Goal: Task Accomplishment & Management: Use online tool/utility

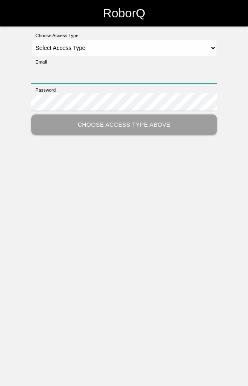
click at [165, 76] on input "Email" at bounding box center [124, 75] width 186 height 18
type input "[EMAIL_ADDRESS][DOMAIN_NAME]"
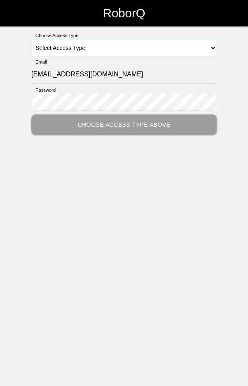
click at [144, 46] on select "Select Access Type Admin Customer Supervisor Worker" at bounding box center [124, 47] width 186 height 17
select select "Worker"
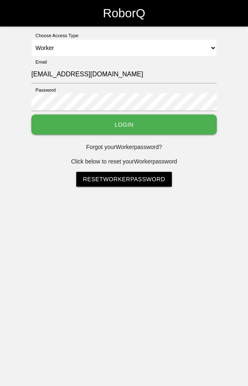
click at [153, 129] on button "Login" at bounding box center [124, 124] width 186 height 20
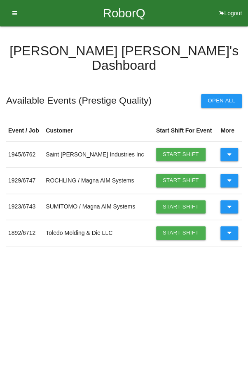
click at [232, 148] on button at bounding box center [230, 154] width 18 height 13
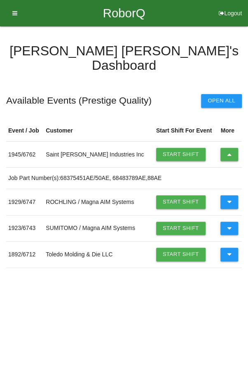
click at [179, 148] on link "Start Shift" at bounding box center [181, 154] width 50 height 13
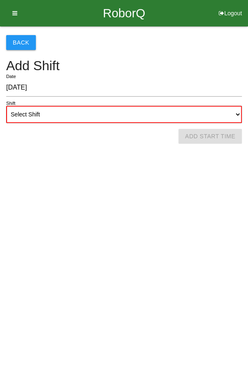
click at [104, 111] on select "Select Shift 1st Shift 2nd Shift 3rd Shift 4th Shift" at bounding box center [124, 114] width 236 height 17
select select "1"
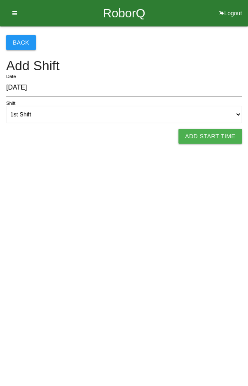
click at [214, 130] on button "Add Start Time" at bounding box center [211, 136] width 64 height 15
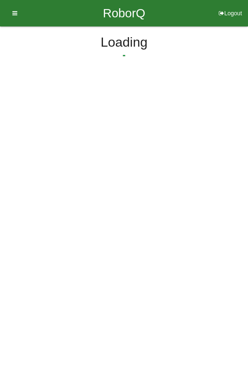
select select "9"
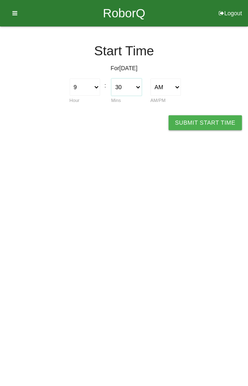
click at [130, 83] on select "00 01 02 03 04 05 06 07 08 09 10 11 12 13 14 15 16 17 18 19 20 21 22 23 24 25 2…" at bounding box center [126, 86] width 31 height 17
select select "0"
click at [201, 128] on button "Submit Start Time" at bounding box center [205, 122] width 73 height 15
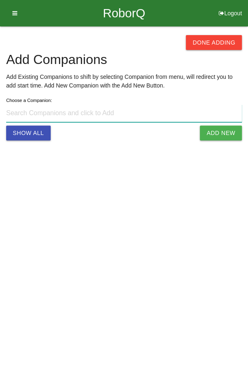
click at [136, 116] on input at bounding box center [124, 113] width 236 height 18
click at [160, 115] on input at bounding box center [124, 113] width 236 height 18
type input "[PERSON_NAME] s@[DOMAIN_NAME]"
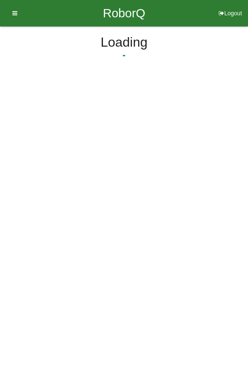
select select "9"
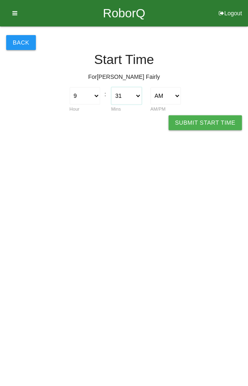
click at [122, 93] on select "00 01 02 03 04 05 06 07 08 09 10 11 12 13 14 15 16 17 18 19 20 21 22 23 24 25 2…" at bounding box center [126, 95] width 31 height 17
click at [130, 93] on select "00 01 02 03 04 05 06 07 08 09 10 11 12 13 14 15 16 17 18 19 20 21 22 23 24 25 2…" at bounding box center [126, 95] width 31 height 17
select select "30"
click at [208, 119] on button "Submit Start Time" at bounding box center [205, 122] width 73 height 15
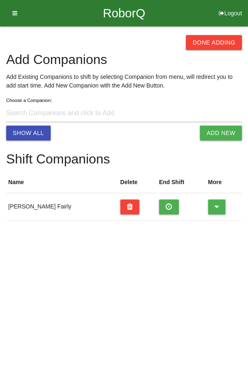
click at [213, 37] on button "Done Adding" at bounding box center [214, 42] width 56 height 15
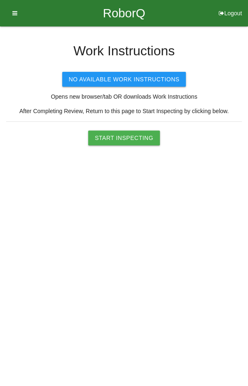
click at [126, 134] on button "Start Inspecting" at bounding box center [124, 137] width 72 height 15
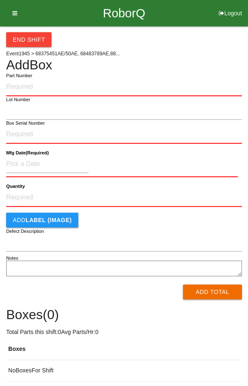
click at [26, 77] on label "Part Number" at bounding box center [19, 75] width 26 height 7
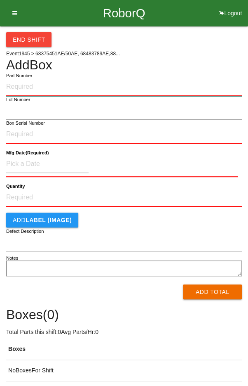
click at [26, 78] on input "Part Number" at bounding box center [124, 87] width 236 height 18
type input "P68483789AE"
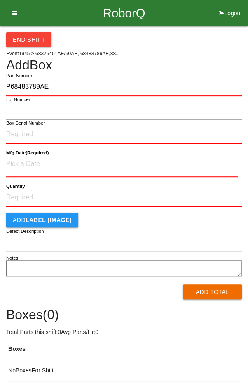
click at [22, 135] on input "Box Serial Number" at bounding box center [124, 134] width 236 height 18
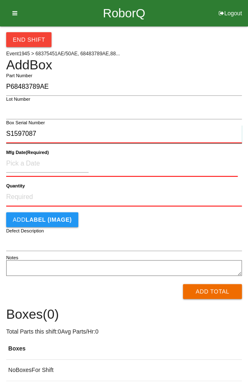
type input "S1597087"
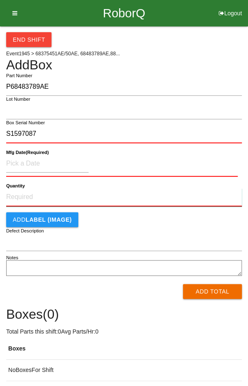
click at [31, 195] on input "Quantity" at bounding box center [124, 197] width 236 height 18
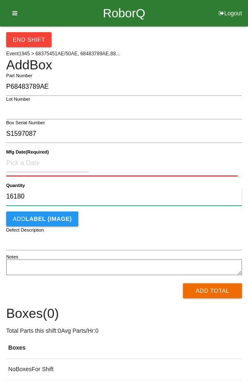
type input "16180"
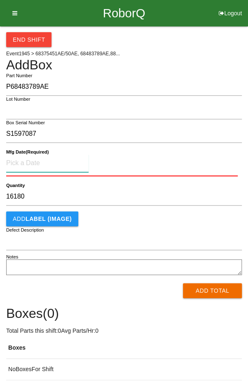
click at [33, 159] on input at bounding box center [47, 163] width 83 height 18
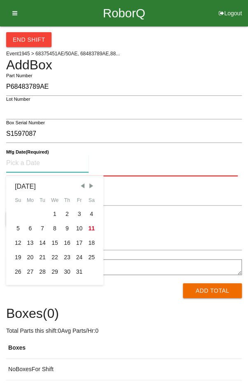
click at [80, 227] on div "10" at bounding box center [79, 228] width 12 height 14
type input "[DATE]"
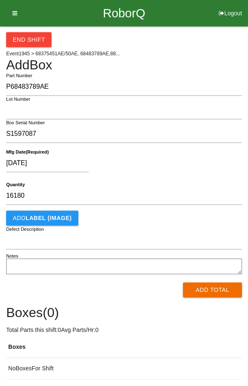
click at [162, 173] on div "[DATE]" at bounding box center [122, 164] width 232 height 21
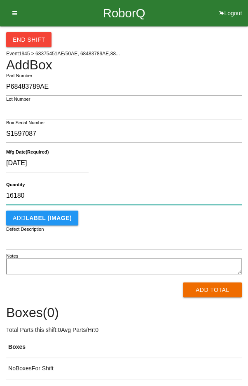
click at [40, 198] on input "16180" at bounding box center [124, 196] width 236 height 18
type input "1"
type input "48"
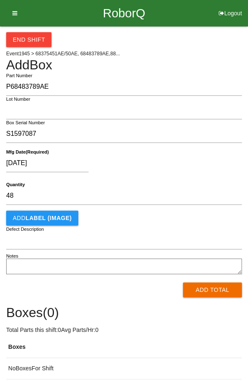
click at [194, 165] on div "[DATE]" at bounding box center [122, 164] width 232 height 21
click at [204, 290] on button "Add Total" at bounding box center [212, 289] width 59 height 15
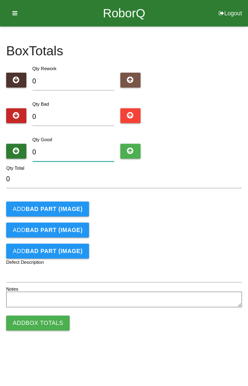
click at [75, 151] on input "0" at bounding box center [74, 153] width 82 height 18
type input "4"
type input "48"
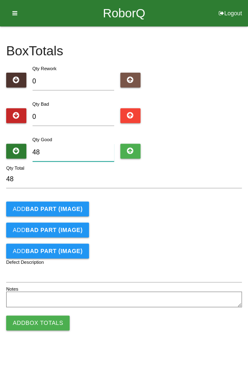
type input "48"
click at [187, 212] on div "Add BAD PART (IMAGE)" at bounding box center [124, 208] width 236 height 15
click at [41, 324] on button "Add Box Totals" at bounding box center [38, 322] width 64 height 15
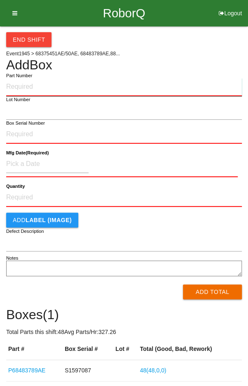
click at [37, 84] on input "Part Number" at bounding box center [124, 87] width 236 height 18
type input "P6848378AE9"
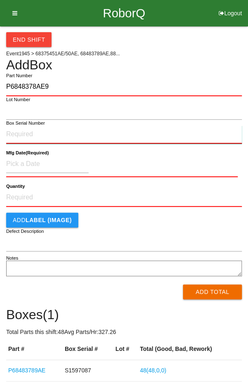
click at [21, 130] on input "Box Serial Number" at bounding box center [124, 134] width 236 height 18
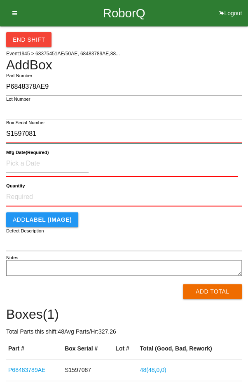
type input "S1597081"
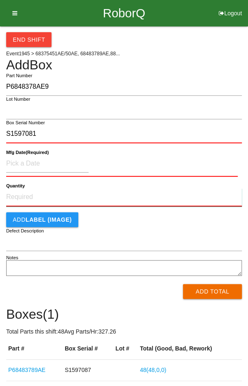
click at [28, 199] on input "Quantity" at bounding box center [124, 197] width 236 height 18
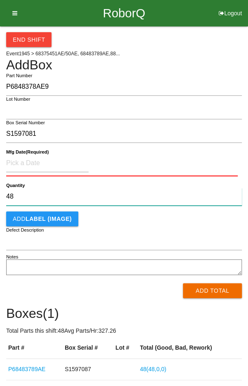
type input "48"
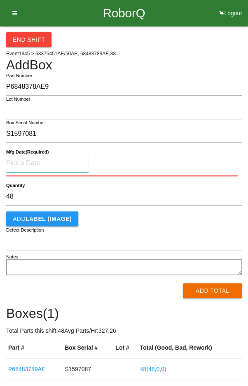
click at [30, 165] on input at bounding box center [47, 163] width 83 height 18
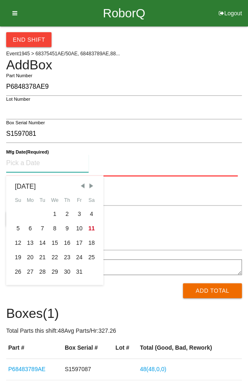
click at [76, 228] on div "10" at bounding box center [79, 228] width 12 height 14
type input "[DATE]"
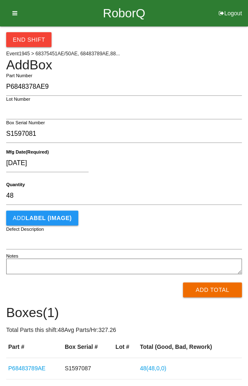
click at [205, 168] on div "[DATE]" at bounding box center [122, 164] width 232 height 21
click at [220, 295] on button "Add Total" at bounding box center [212, 289] width 59 height 15
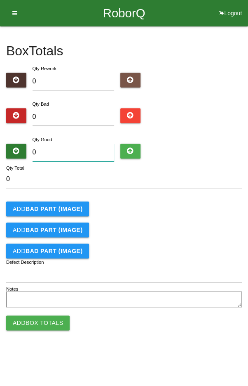
click at [61, 153] on input "0" at bounding box center [74, 153] width 82 height 18
type input "4"
type input "48"
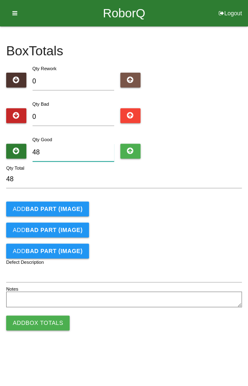
type input "48"
click at [203, 213] on div "Add BAD PART (IMAGE)" at bounding box center [124, 208] width 236 height 15
click at [35, 328] on button "Add Box Totals" at bounding box center [38, 322] width 64 height 15
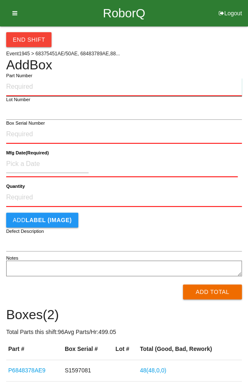
click at [37, 83] on input "Part Number" at bounding box center [124, 87] width 236 height 18
click at [40, 87] on input "Q48" at bounding box center [124, 87] width 236 height 18
type input "Q"
type input "P68483789AE"
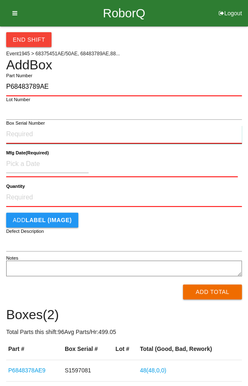
click at [24, 131] on input "Box Serial Number" at bounding box center [124, 134] width 236 height 18
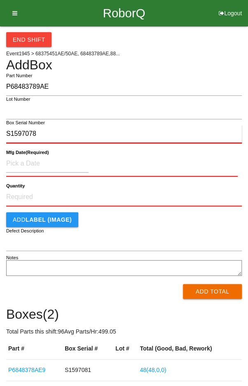
type input "S1597078"
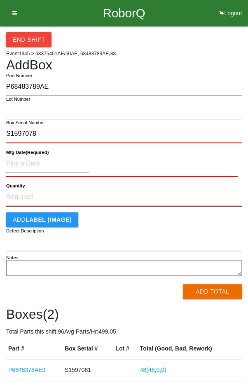
click at [28, 196] on input "Quantity" at bounding box center [124, 197] width 236 height 18
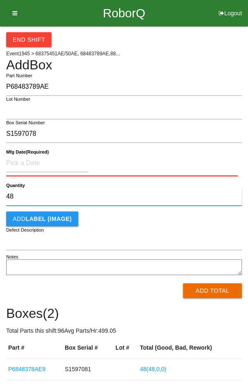
type input "48"
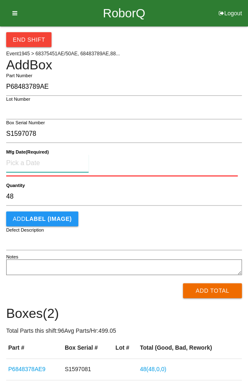
click at [35, 163] on input at bounding box center [47, 163] width 83 height 18
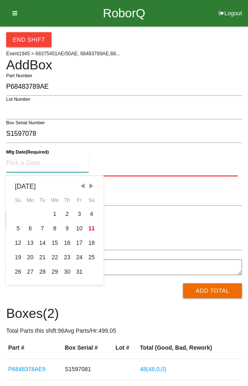
click at [81, 187] on span "Previous Month" at bounding box center [82, 185] width 7 height 7
click at [55, 225] on div "10" at bounding box center [55, 228] width 12 height 14
type input "[DATE]"
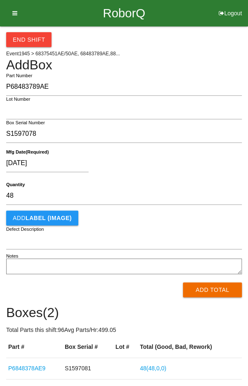
click at [166, 162] on div "[DATE]" at bounding box center [122, 164] width 232 height 21
click at [206, 288] on button "Add Total" at bounding box center [212, 289] width 59 height 15
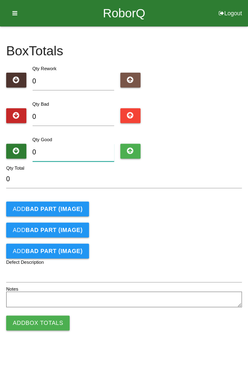
click at [67, 154] on input "0" at bounding box center [74, 153] width 82 height 18
type input "4"
type input "48"
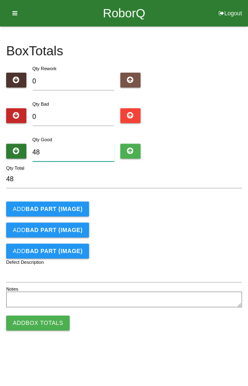
type input "48"
click at [215, 201] on form "48 Qty Total Add BAD PART (IMAGE) Add BAD PART (IMAGE) Add BAD PART (IMAGE) Def…" at bounding box center [124, 239] width 236 height 139
click at [38, 320] on button "Add Box Totals" at bounding box center [38, 322] width 64 height 15
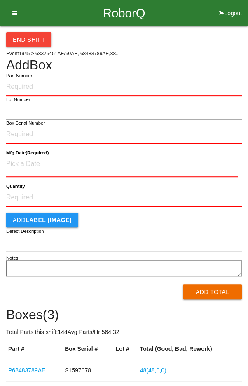
click at [30, 77] on label "Part Number" at bounding box center [19, 75] width 26 height 7
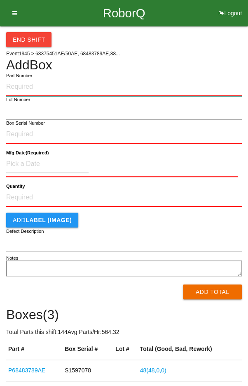
click at [30, 78] on input "Part Number" at bounding box center [124, 87] width 236 height 18
type input "P68483789AE"
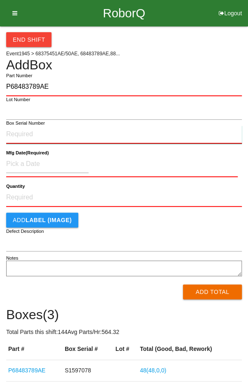
click at [27, 132] on input "Box Serial Number" at bounding box center [124, 134] width 236 height 18
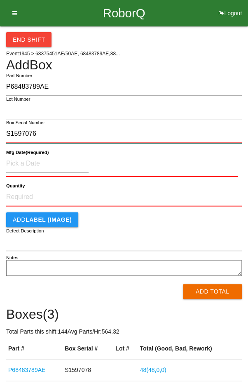
type input "S1597076"
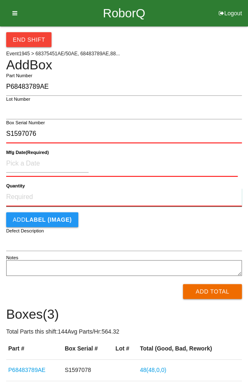
click at [36, 195] on input "Quantity" at bounding box center [124, 197] width 236 height 18
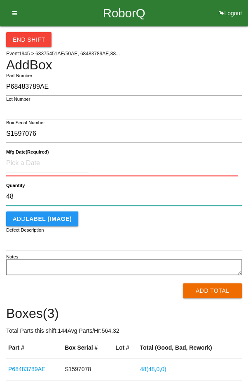
type input "48"
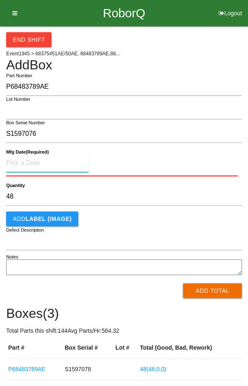
click at [31, 163] on input at bounding box center [47, 163] width 83 height 18
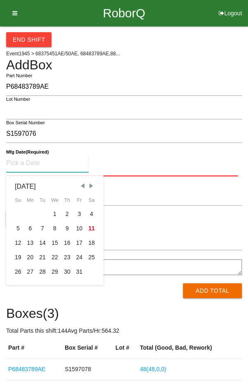
click at [81, 188] on span "Previous Month" at bounding box center [82, 185] width 7 height 7
click at [51, 228] on div "10" at bounding box center [55, 228] width 12 height 14
type input "[DATE]"
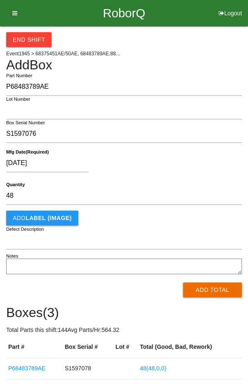
click at [140, 167] on div "[DATE]" at bounding box center [122, 164] width 232 height 21
click at [215, 293] on button "Add Total" at bounding box center [212, 289] width 59 height 15
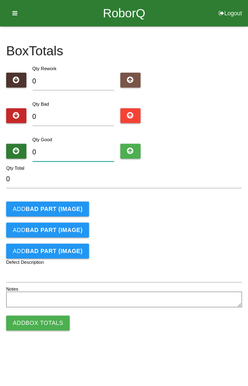
click at [83, 151] on input "0" at bounding box center [74, 153] width 82 height 18
type input "4"
type input "48"
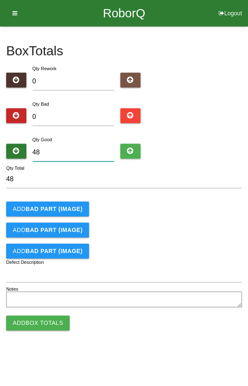
type input "48"
click at [205, 211] on div "Add BAD PART (IMAGE)" at bounding box center [124, 208] width 236 height 15
click at [40, 325] on button "Add Box Totals" at bounding box center [38, 322] width 64 height 15
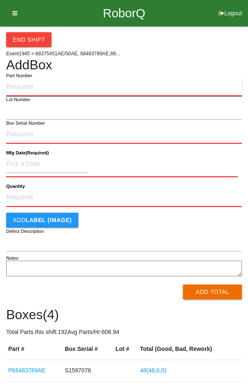
click at [32, 84] on input "Part Number" at bounding box center [124, 87] width 236 height 18
click at [35, 88] on input "Q48" at bounding box center [124, 87] width 236 height 18
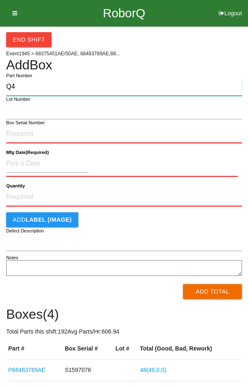
type input "Q"
type input "P68483789AE"
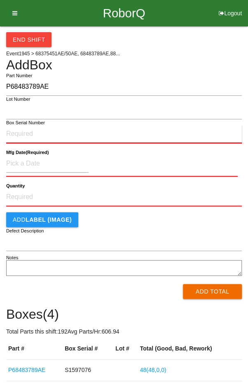
click at [14, 131] on input "Box Serial Number" at bounding box center [124, 134] width 236 height 18
type input "S1597075"
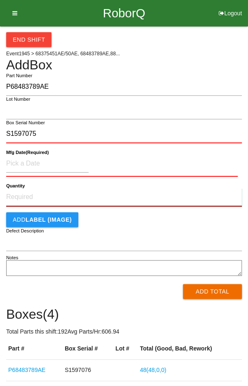
click at [34, 198] on input "Quantity" at bounding box center [124, 197] width 236 height 18
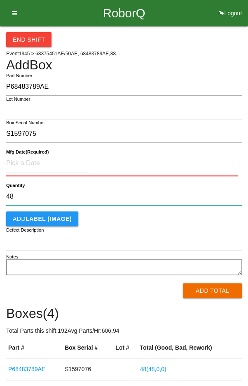
type input "48"
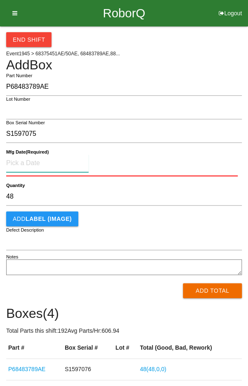
click at [30, 165] on input at bounding box center [47, 163] width 83 height 18
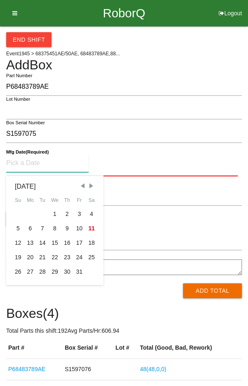
click at [83, 184] on span "Previous Month" at bounding box center [82, 185] width 7 height 7
click at [54, 226] on div "10" at bounding box center [55, 228] width 12 height 14
type input "[DATE]"
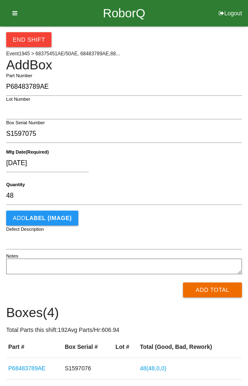
click at [161, 162] on div "[DATE]" at bounding box center [122, 164] width 232 height 21
click at [209, 291] on button "Add Total" at bounding box center [212, 289] width 59 height 15
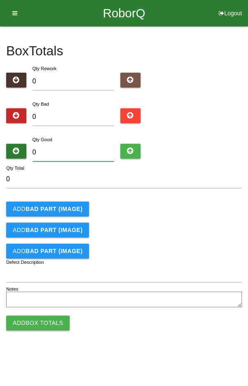
click at [85, 150] on input "0" at bounding box center [74, 153] width 82 height 18
type input "4"
type input "48"
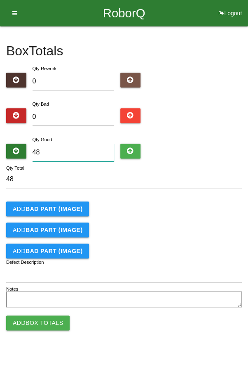
type input "48"
click at [202, 209] on div "Add BAD PART (IMAGE)" at bounding box center [124, 208] width 236 height 15
click at [36, 321] on button "Add Box Totals" at bounding box center [38, 322] width 64 height 15
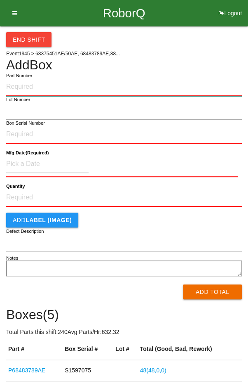
click at [35, 84] on input "Part Number" at bounding box center [124, 87] width 236 height 18
type input "P6848378AE8"
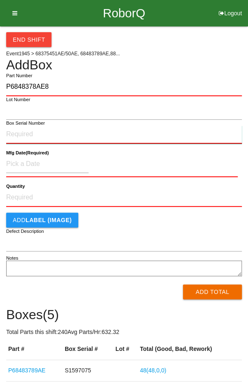
click at [22, 135] on input "Box Serial Number" at bounding box center [124, 134] width 236 height 18
type input "S1598986"
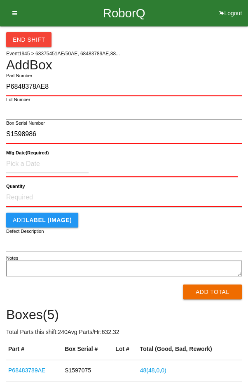
click at [22, 193] on input "Quantity" at bounding box center [124, 198] width 236 height 18
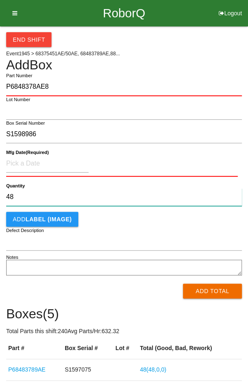
type input "48"
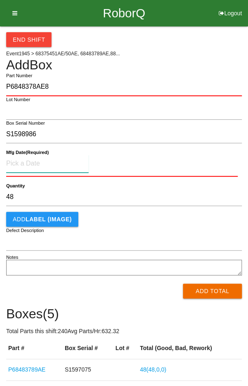
click at [24, 161] on input at bounding box center [47, 164] width 83 height 18
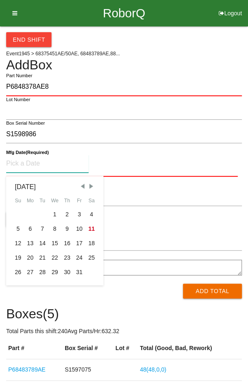
click at [78, 224] on div "10" at bounding box center [79, 229] width 12 height 14
type input "[DATE]"
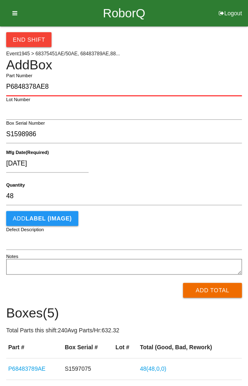
click at [170, 168] on div "[DATE]" at bounding box center [122, 165] width 232 height 21
click at [213, 296] on button "Add Total" at bounding box center [212, 290] width 59 height 15
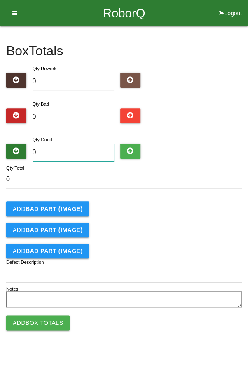
click at [62, 151] on input "0" at bounding box center [74, 153] width 82 height 18
type input "4"
type input "48"
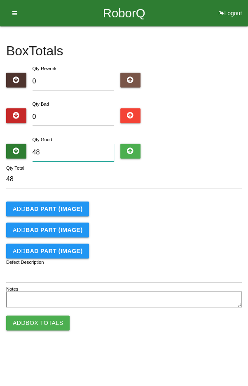
type input "48"
click at [202, 199] on form "48 Qty Total Add BAD PART (IMAGE) Add BAD PART (IMAGE) Add BAD PART (IMAGE) Def…" at bounding box center [124, 239] width 236 height 139
click at [38, 325] on button "Add Box Totals" at bounding box center [38, 322] width 64 height 15
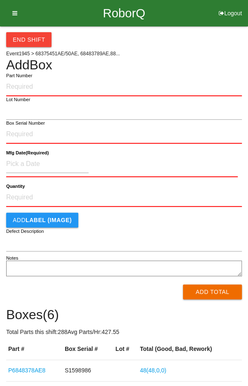
click at [29, 74] on label "Part Number" at bounding box center [19, 75] width 26 height 7
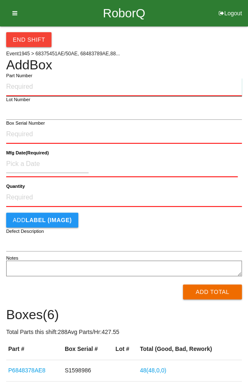
click at [29, 78] on input "Part Number" at bounding box center [124, 87] width 236 height 18
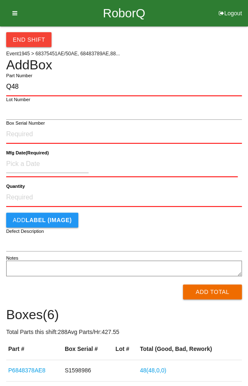
click at [30, 75] on label "Part Number" at bounding box center [19, 75] width 26 height 7
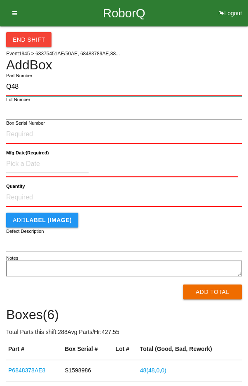
click at [30, 78] on input "Q48" at bounding box center [124, 87] width 236 height 18
type input "Q"
type input "P68483788AE"
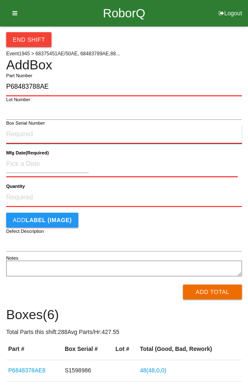
click at [16, 132] on input "Box Serial Number" at bounding box center [124, 134] width 236 height 18
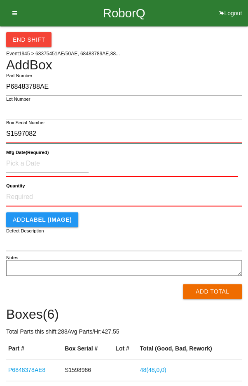
type input "S1597082"
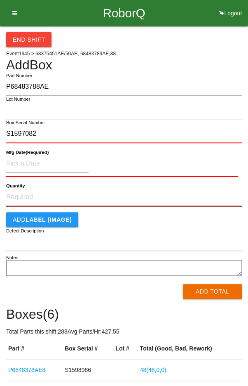
click at [29, 196] on input "Quantity" at bounding box center [124, 197] width 236 height 18
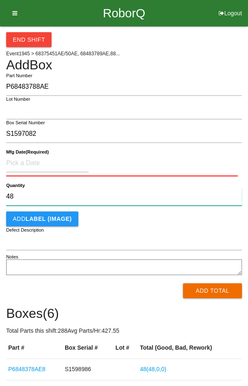
type input "48"
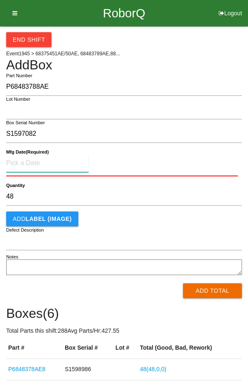
click at [33, 165] on input at bounding box center [47, 163] width 83 height 18
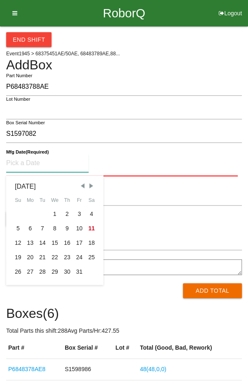
click at [78, 230] on div "10" at bounding box center [79, 228] width 12 height 14
type input "[DATE]"
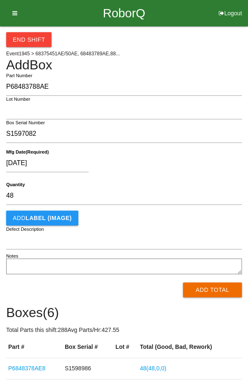
click at [156, 161] on div "[DATE]" at bounding box center [122, 164] width 232 height 21
click at [220, 296] on button "Add Total" at bounding box center [212, 289] width 59 height 15
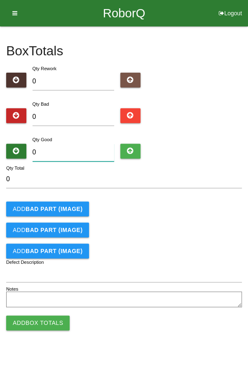
click at [88, 149] on input "0" at bounding box center [74, 153] width 82 height 18
type input "4"
type input "48"
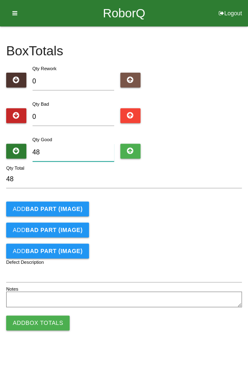
type input "48"
click at [214, 201] on div "Add BAD PART (IMAGE)" at bounding box center [124, 208] width 236 height 15
click at [38, 317] on button "Add Box Totals" at bounding box center [38, 322] width 64 height 15
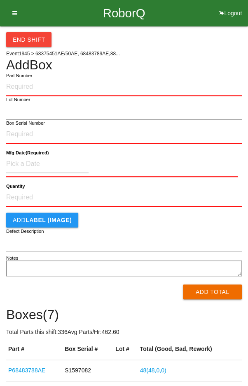
click at [32, 77] on label "Part Number" at bounding box center [19, 75] width 26 height 7
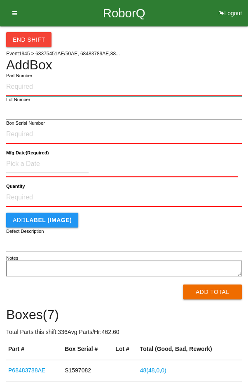
click at [32, 78] on input "Part Number" at bounding box center [124, 87] width 236 height 18
type input "P68483788AE"
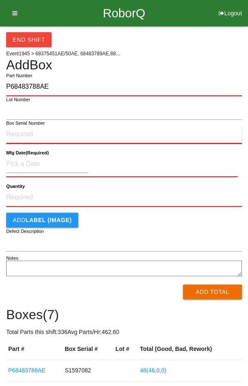
click at [22, 130] on input "Box Serial Number" at bounding box center [124, 134] width 236 height 18
type input "S1597070"
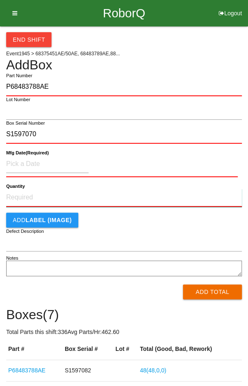
click at [28, 197] on input "Quantity" at bounding box center [124, 198] width 236 height 18
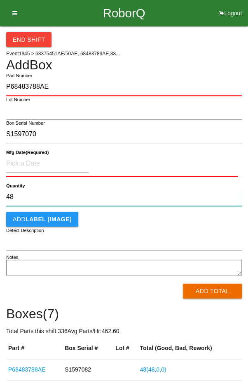
type input "48"
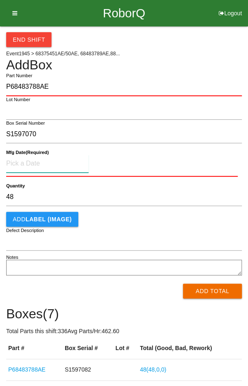
click at [25, 164] on input at bounding box center [47, 164] width 83 height 18
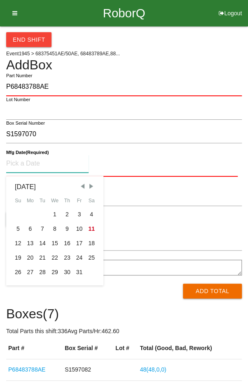
click at [80, 184] on span "Previous Month" at bounding box center [82, 185] width 7 height 7
click at [54, 228] on div "10" at bounding box center [55, 229] width 12 height 14
type input "[DATE]"
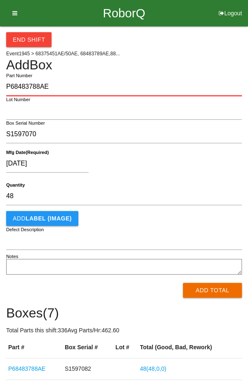
click at [196, 172] on div "[DATE]" at bounding box center [122, 165] width 232 height 21
click at [214, 290] on button "Add Total" at bounding box center [212, 290] width 59 height 15
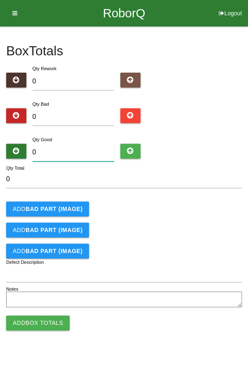
click at [66, 151] on input "0" at bounding box center [74, 153] width 82 height 18
type input "4"
type input "48"
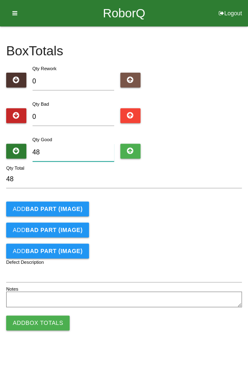
type input "48"
click at [202, 209] on div "Add BAD PART (IMAGE)" at bounding box center [124, 208] width 236 height 15
click at [35, 316] on button "Add Box Totals" at bounding box center [38, 322] width 64 height 15
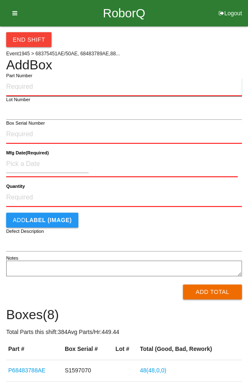
click at [35, 79] on input "Part Number" at bounding box center [124, 87] width 236 height 18
type input "P68483788AE"
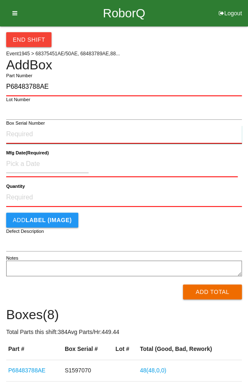
click at [23, 131] on input "Box Serial Number" at bounding box center [124, 134] width 236 height 18
type input "S1597067"
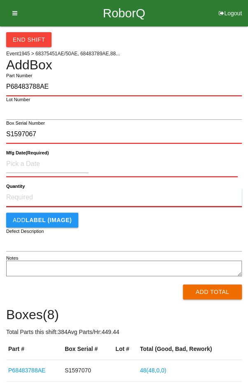
click at [26, 196] on input "Quantity" at bounding box center [124, 198] width 236 height 18
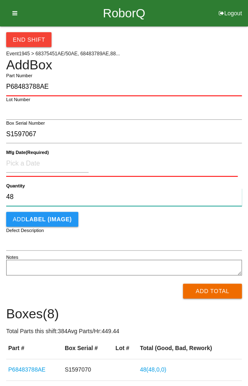
type input "48"
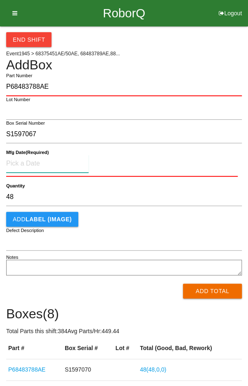
click at [31, 161] on input at bounding box center [47, 164] width 83 height 18
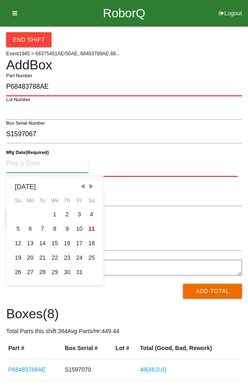
click at [81, 184] on span "Previous Month" at bounding box center [82, 185] width 7 height 7
click at [56, 229] on div "10" at bounding box center [55, 229] width 12 height 14
type input "[DATE]"
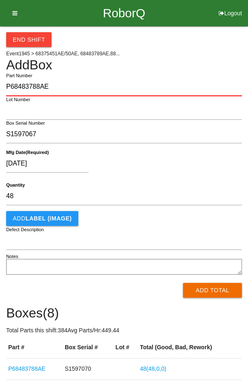
click at [172, 168] on div "[DATE]" at bounding box center [122, 165] width 232 height 21
click at [212, 295] on button "Add Total" at bounding box center [212, 290] width 59 height 15
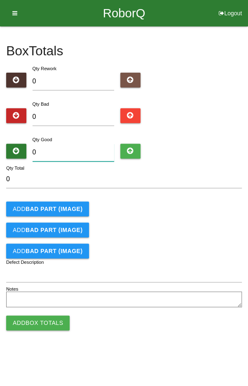
click at [60, 149] on input "0" at bounding box center [74, 153] width 82 height 18
type input "4"
type input "48"
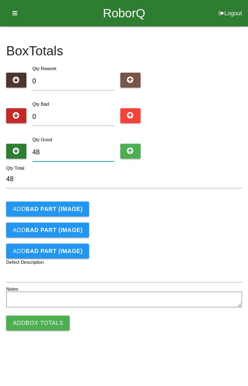
type input "48"
click at [203, 201] on div "Add BAD PART (IMAGE)" at bounding box center [124, 208] width 236 height 15
click at [43, 324] on button "Add Box Totals" at bounding box center [38, 322] width 64 height 15
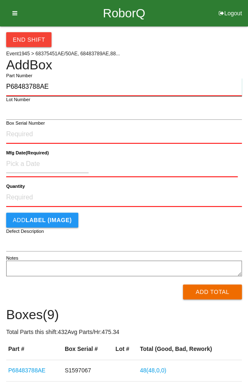
type input "P68483788AE"
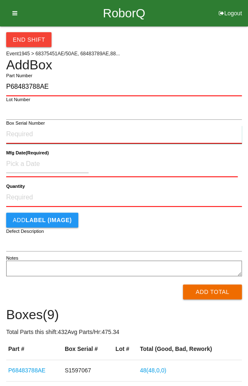
click at [27, 133] on input "Box Serial Number" at bounding box center [124, 134] width 236 height 18
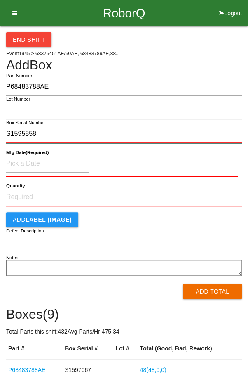
type input "S1595858"
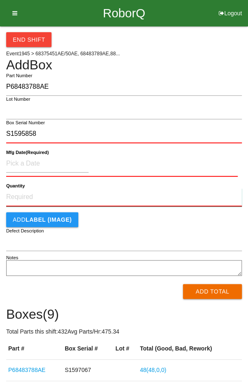
click at [31, 196] on input "Quantity" at bounding box center [124, 197] width 236 height 18
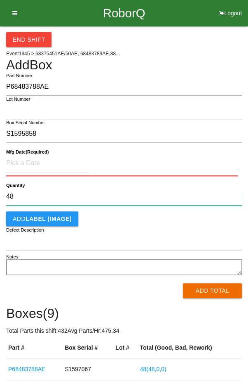
type input "48"
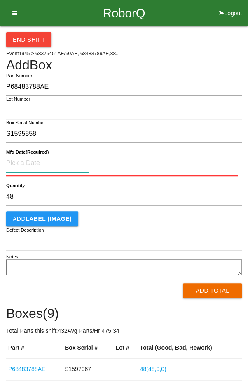
click at [31, 161] on input at bounding box center [47, 163] width 83 height 18
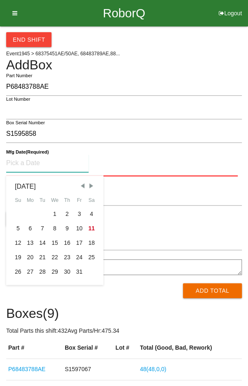
click at [82, 185] on span "Previous Month" at bounding box center [82, 185] width 7 height 7
click at [56, 231] on div "10" at bounding box center [55, 228] width 12 height 14
type input "[DATE]"
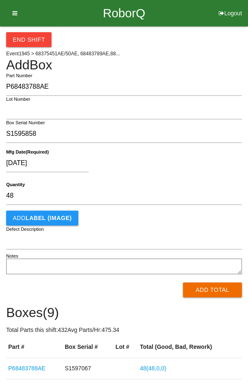
click at [209, 162] on div "[DATE]" at bounding box center [122, 164] width 232 height 21
click at [221, 295] on button "Add Total" at bounding box center [212, 289] width 59 height 15
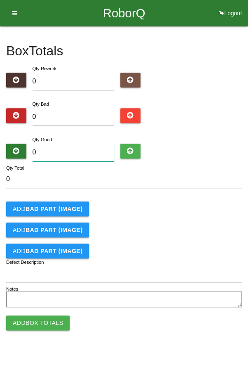
click at [66, 149] on input "0" at bounding box center [74, 153] width 82 height 18
type input "4"
type input "48"
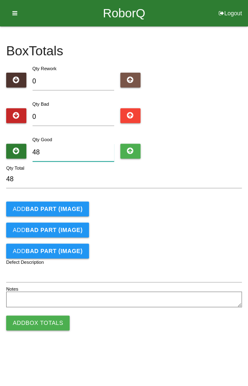
type input "48"
click at [210, 204] on div "Add BAD PART (IMAGE)" at bounding box center [124, 208] width 236 height 15
click at [33, 325] on button "Add Box Totals" at bounding box center [38, 322] width 64 height 15
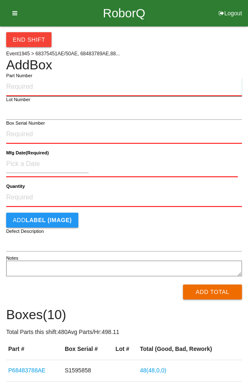
click at [38, 83] on input "Part Number" at bounding box center [124, 87] width 236 height 18
click at [33, 86] on input "Q48" at bounding box center [124, 87] width 236 height 18
type input "Q"
type input "P68483788AE"
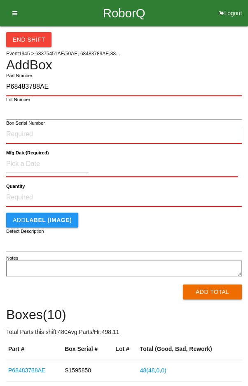
click at [17, 135] on input "Box Serial Number" at bounding box center [124, 134] width 236 height 18
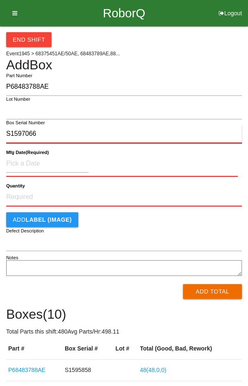
type input "S1597066"
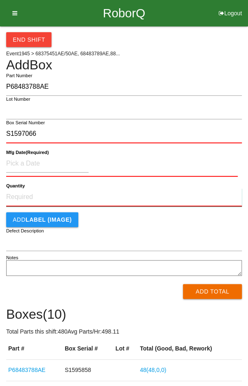
click at [27, 198] on input "Quantity" at bounding box center [124, 197] width 236 height 18
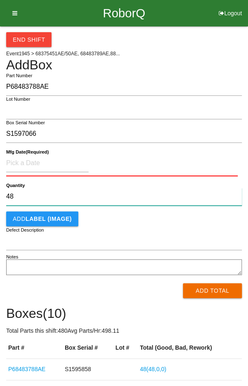
type input "48"
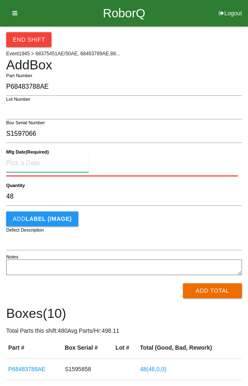
click at [28, 162] on input at bounding box center [47, 163] width 83 height 18
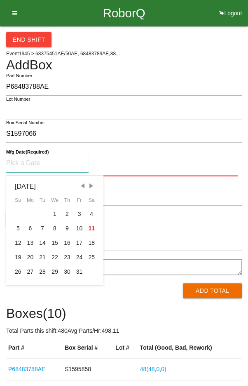
click at [79, 223] on div "10" at bounding box center [79, 228] width 12 height 14
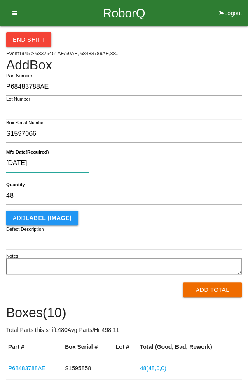
click at [70, 160] on input "[DATE]" at bounding box center [47, 163] width 83 height 18
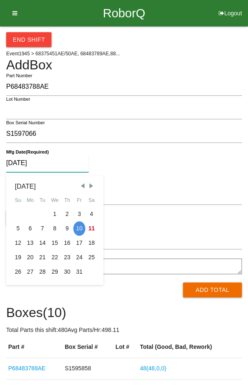
click at [81, 185] on span "Previous Month" at bounding box center [82, 185] width 7 height 7
click at [52, 229] on div "10" at bounding box center [55, 228] width 12 height 14
type input "[DATE]"
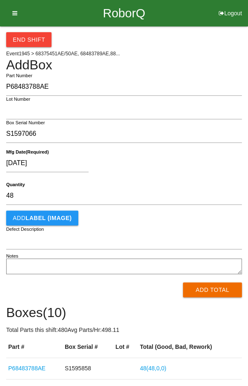
click at [209, 168] on div "[DATE]" at bounding box center [122, 164] width 232 height 21
click at [213, 290] on button "Add Total" at bounding box center [212, 289] width 59 height 15
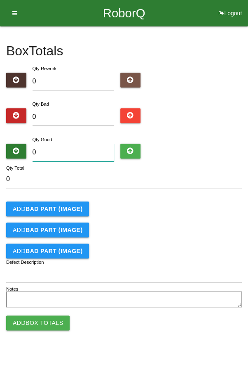
click at [61, 154] on input "0" at bounding box center [74, 153] width 82 height 18
type input "4"
type input "48"
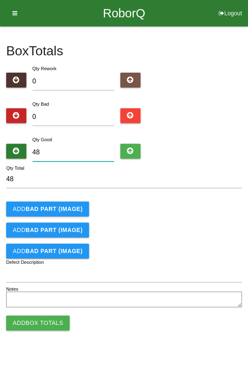
type input "48"
click at [203, 218] on form "48 Qty Total Add BAD PART (IMAGE) Add BAD PART (IMAGE) Add BAD PART (IMAGE) Def…" at bounding box center [124, 239] width 236 height 139
click at [32, 320] on button "Add Box Totals" at bounding box center [38, 322] width 64 height 15
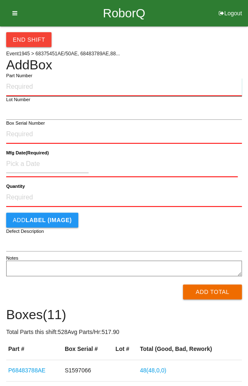
click at [33, 84] on input "Part Number" at bounding box center [124, 87] width 236 height 18
click at [40, 84] on input "Q48" at bounding box center [124, 87] width 236 height 18
type input "Q"
type input "P68483788AE"
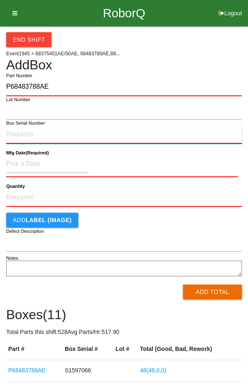
click at [20, 134] on input "Box Serial Number" at bounding box center [124, 134] width 236 height 18
type input "S1598984"
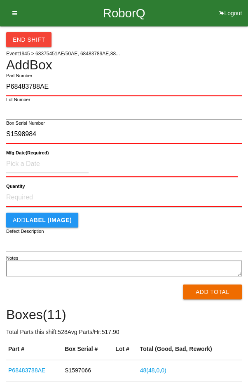
click at [22, 194] on input "Quantity" at bounding box center [124, 198] width 236 height 18
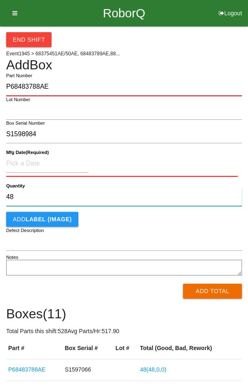
type input "48"
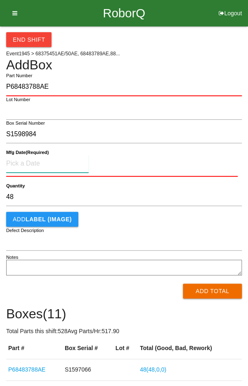
click at [30, 160] on input at bounding box center [47, 164] width 83 height 18
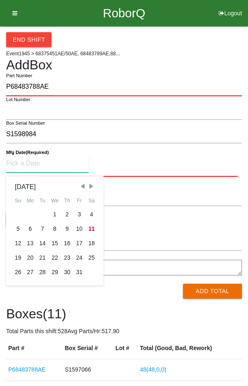
click at [77, 227] on div "10" at bounding box center [79, 229] width 12 height 14
type input "[DATE]"
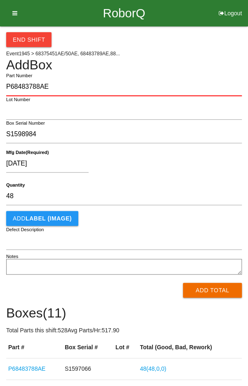
click at [207, 174] on div "[DATE]" at bounding box center [122, 165] width 232 height 21
click at [219, 289] on button "Add Total" at bounding box center [212, 290] width 59 height 15
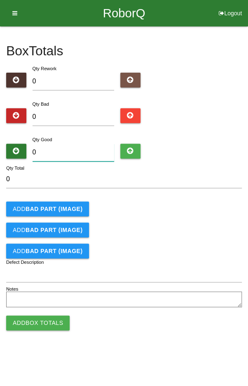
click at [62, 154] on input "0" at bounding box center [74, 153] width 82 height 18
type input "4"
type input "48"
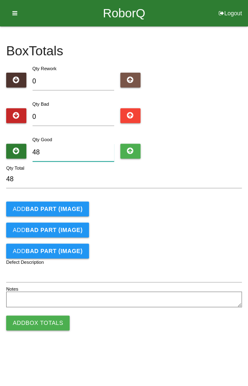
type input "48"
click at [198, 210] on div "Add BAD PART (IMAGE)" at bounding box center [124, 208] width 236 height 15
click at [34, 321] on button "Add Box Totals" at bounding box center [38, 322] width 64 height 15
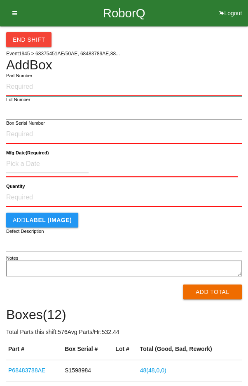
click at [32, 85] on input "Part Number" at bounding box center [124, 87] width 236 height 18
type input "P68483788AE"
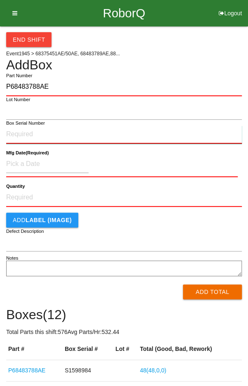
click at [23, 130] on input "Box Serial Number" at bounding box center [124, 134] width 236 height 18
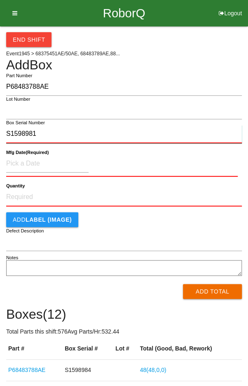
type input "S1598981"
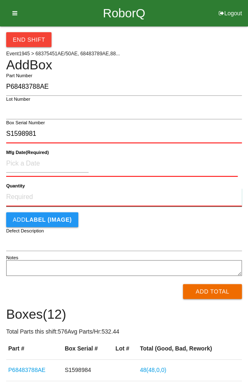
click at [38, 194] on input "Quantity" at bounding box center [124, 197] width 236 height 18
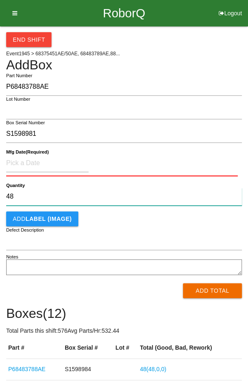
type input "48"
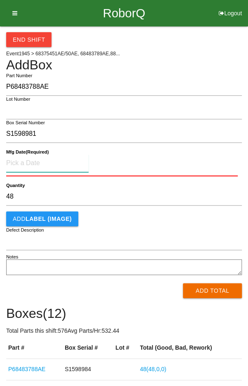
click at [34, 165] on input at bounding box center [47, 163] width 83 height 18
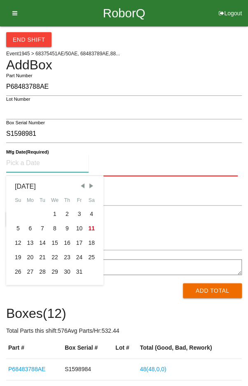
click at [77, 228] on div "10" at bounding box center [79, 228] width 12 height 14
type input "[DATE]"
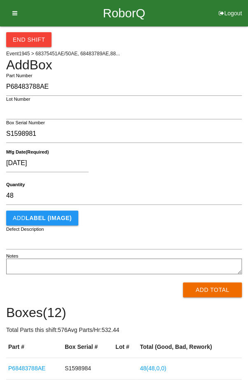
click at [192, 162] on div "[DATE]" at bounding box center [122, 164] width 232 height 21
click at [210, 289] on button "Add Total" at bounding box center [212, 289] width 59 height 15
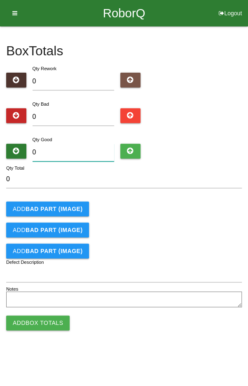
click at [62, 148] on input "0" at bounding box center [74, 153] width 82 height 18
type input "4"
type input "48"
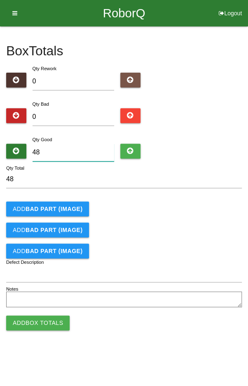
type input "48"
click at [196, 209] on div "Add BAD PART (IMAGE)" at bounding box center [124, 208] width 236 height 15
click at [30, 322] on button "Add Box Totals" at bounding box center [38, 322] width 64 height 15
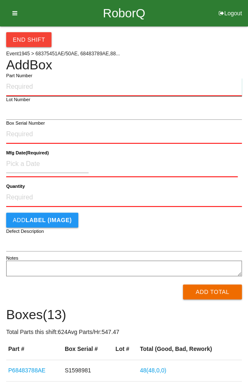
click at [41, 84] on input "Part Number" at bounding box center [124, 87] width 236 height 18
type input "P68483789AE"
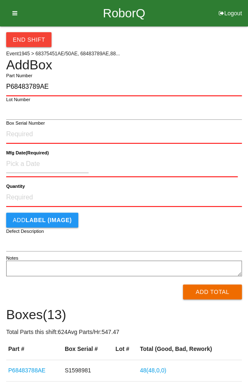
click at [19, 125] on label "Box Serial Number" at bounding box center [25, 123] width 39 height 7
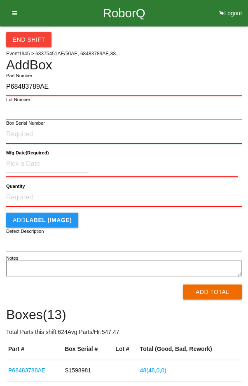
click at [19, 125] on input "Box Serial Number" at bounding box center [124, 134] width 236 height 18
type input "S1598983"
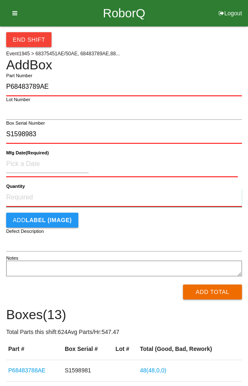
click at [29, 203] on input "Quantity" at bounding box center [124, 198] width 236 height 18
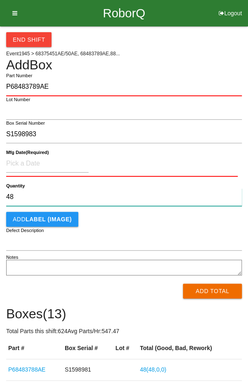
type input "48"
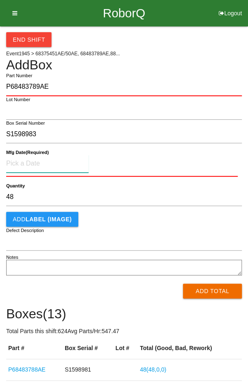
click at [27, 160] on input at bounding box center [47, 164] width 83 height 18
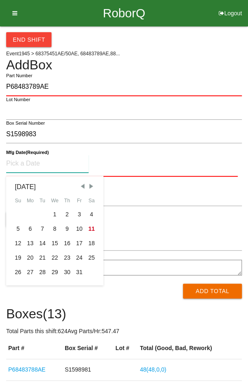
click at [81, 228] on div "10" at bounding box center [79, 229] width 12 height 14
type input "[DATE]"
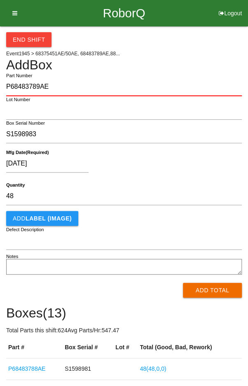
click at [168, 165] on div "[DATE]" at bounding box center [122, 165] width 232 height 21
click at [213, 291] on button "Add Total" at bounding box center [212, 290] width 59 height 15
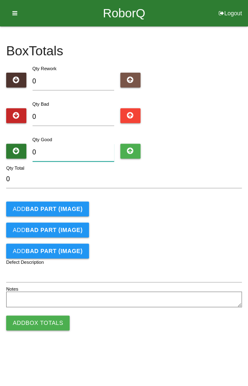
click at [92, 151] on input "0" at bounding box center [74, 153] width 82 height 18
type input "4"
type input "48"
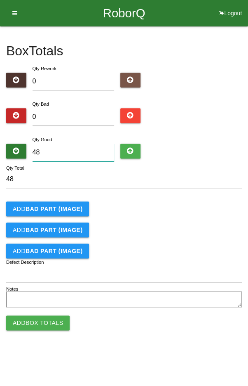
type input "48"
click at [221, 209] on div "Add BAD PART (IMAGE)" at bounding box center [124, 208] width 236 height 15
click at [28, 321] on button "Add Box Totals" at bounding box center [38, 322] width 64 height 15
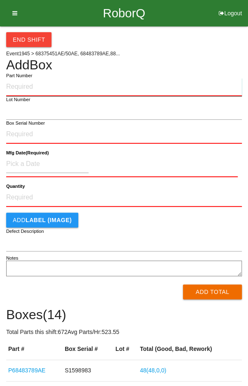
click at [36, 84] on input "Part Number" at bounding box center [124, 87] width 236 height 18
type input "P68483789AE"
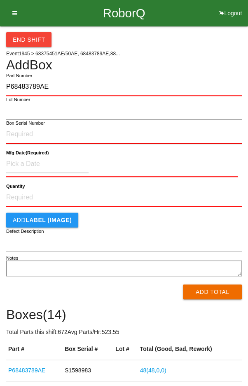
click at [15, 131] on input "Box Serial Number" at bounding box center [124, 134] width 236 height 18
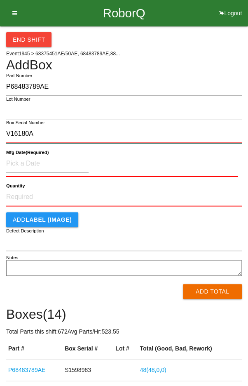
click at [46, 133] on input "V16180A" at bounding box center [124, 134] width 236 height 18
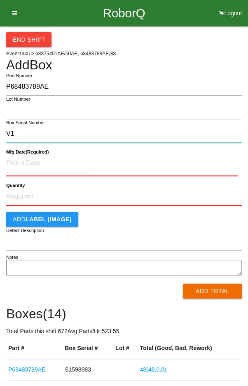
type input "V"
type input "S1598982"
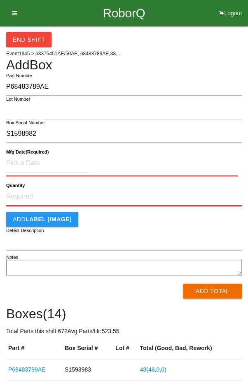
click at [37, 196] on input "Quantity" at bounding box center [124, 197] width 236 height 18
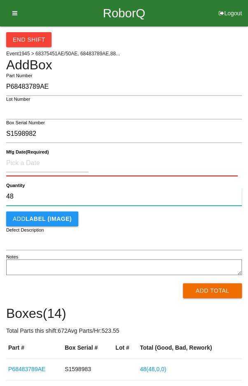
type input "48"
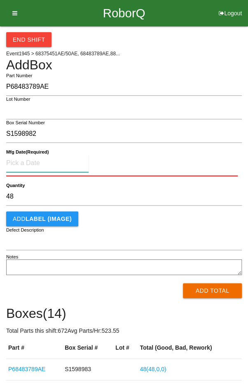
click at [43, 160] on input at bounding box center [47, 163] width 83 height 18
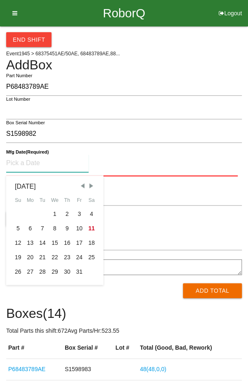
click at [79, 228] on div "10" at bounding box center [79, 228] width 12 height 14
type input "[DATE]"
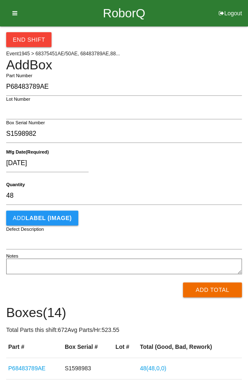
click at [125, 175] on div "[DATE]" at bounding box center [122, 164] width 232 height 21
click at [218, 289] on button "Add Total" at bounding box center [212, 289] width 59 height 15
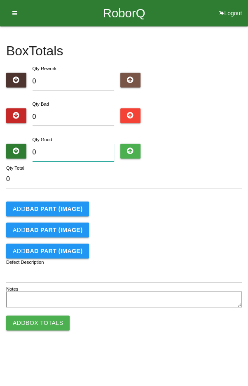
click at [65, 155] on input "0" at bounding box center [74, 153] width 82 height 18
type input "4"
type input "48"
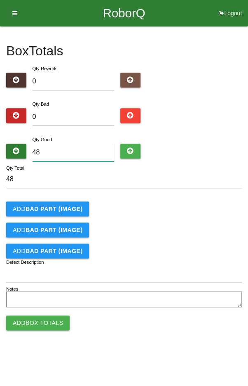
type input "48"
click at [196, 209] on div "Add BAD PART (IMAGE)" at bounding box center [124, 208] width 236 height 15
click at [39, 316] on button "Add Box Totals" at bounding box center [38, 322] width 64 height 15
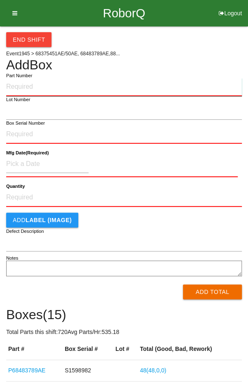
click at [46, 83] on input "Part Number" at bounding box center [124, 87] width 236 height 18
type input "P68483789AE"
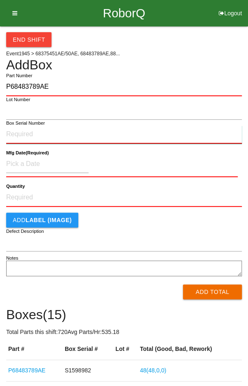
click at [25, 132] on input "Box Serial Number" at bounding box center [124, 134] width 236 height 18
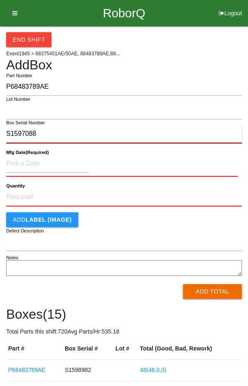
type input "S1597088"
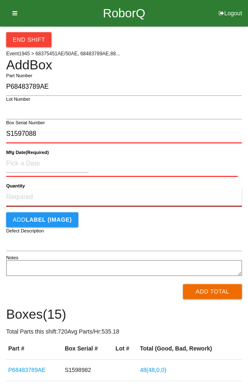
click at [32, 194] on input "Quantity" at bounding box center [124, 197] width 236 height 18
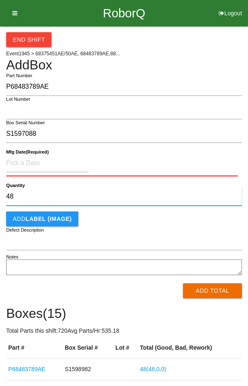
type input "48"
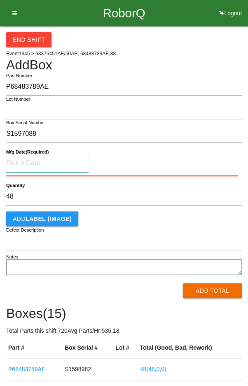
click at [25, 159] on input at bounding box center [47, 163] width 83 height 18
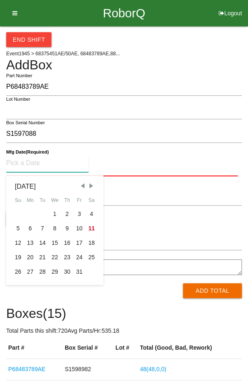
click at [76, 225] on div "10" at bounding box center [79, 228] width 12 height 14
type input "[DATE]"
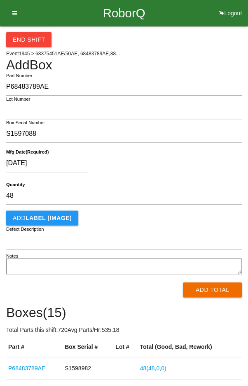
click at [199, 164] on div "[DATE]" at bounding box center [122, 164] width 232 height 21
click at [218, 292] on button "Add Total" at bounding box center [212, 289] width 59 height 15
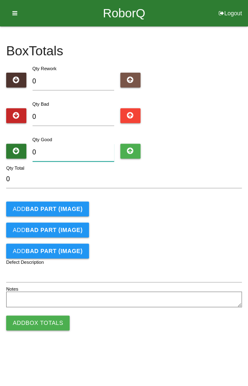
click at [70, 152] on input "0" at bounding box center [74, 153] width 82 height 18
type input "4"
type input "48"
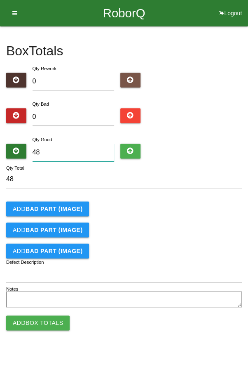
type input "48"
click at [200, 213] on div "Add BAD PART (IMAGE)" at bounding box center [124, 208] width 236 height 15
click at [32, 319] on button "Add Box Totals" at bounding box center [38, 322] width 64 height 15
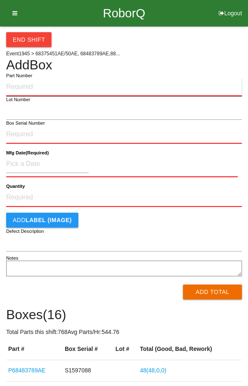
click at [47, 85] on input "Part Number" at bounding box center [124, 87] width 236 height 18
type input "P6848378AE9"
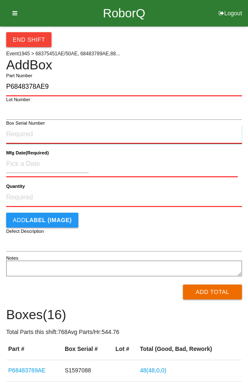
click at [17, 131] on input "Box Serial Number" at bounding box center [124, 134] width 236 height 18
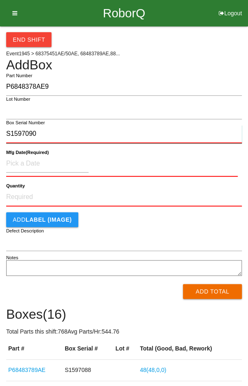
type input "S1597090"
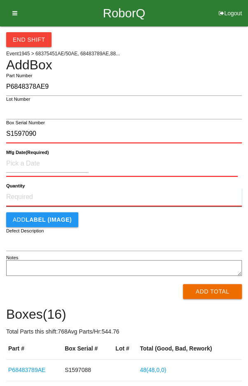
click at [32, 199] on input "Quantity" at bounding box center [124, 197] width 236 height 18
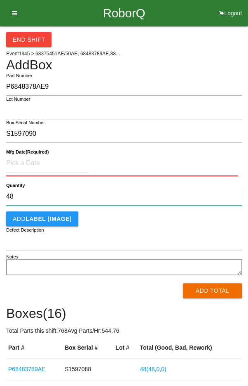
type input "48"
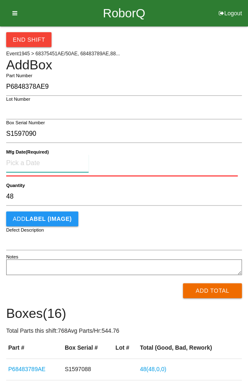
click at [36, 166] on input at bounding box center [47, 163] width 83 height 18
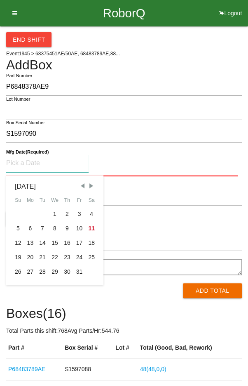
click at [80, 228] on div "10" at bounding box center [79, 228] width 12 height 14
type input "[DATE]"
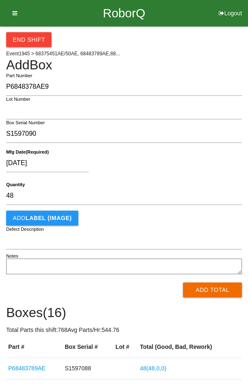
click at [161, 164] on div "[DATE]" at bounding box center [122, 164] width 232 height 21
click at [211, 291] on button "Add Total" at bounding box center [212, 289] width 59 height 15
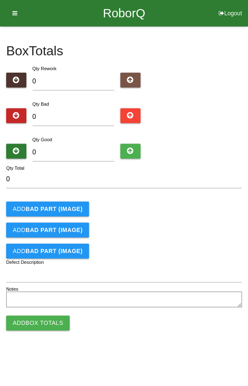
click at [87, 138] on div "Qty Good 0" at bounding box center [73, 150] width 95 height 30
click at [74, 144] on input "0" at bounding box center [74, 153] width 82 height 18
type input "4"
type input "48"
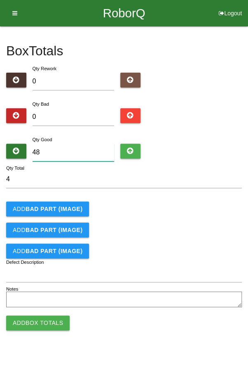
type input "48"
click at [193, 208] on div "Add BAD PART (IMAGE)" at bounding box center [124, 208] width 236 height 15
click at [45, 323] on button "Add Box Totals" at bounding box center [38, 322] width 64 height 15
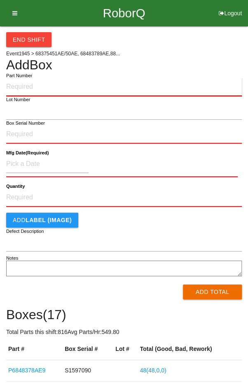
click at [37, 84] on input "Part Number" at bounding box center [124, 87] width 236 height 18
type input "P68483789AE"
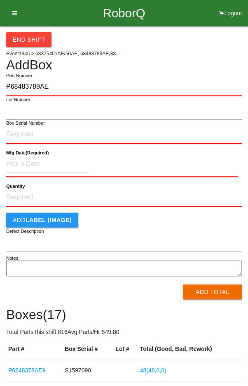
click at [27, 131] on input "Box Serial Number" at bounding box center [124, 134] width 236 height 18
type input "S1597086"
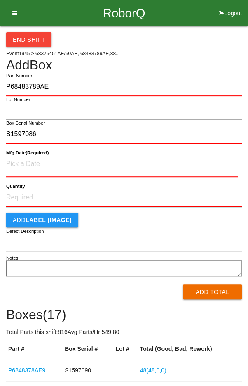
click at [30, 198] on input "Quantity" at bounding box center [124, 198] width 236 height 18
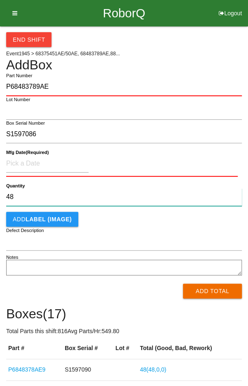
type input "48"
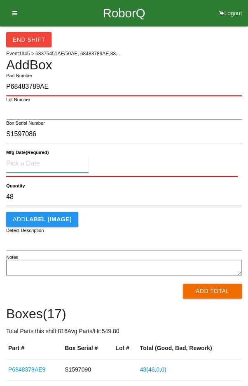
click at [30, 164] on input at bounding box center [47, 164] width 83 height 18
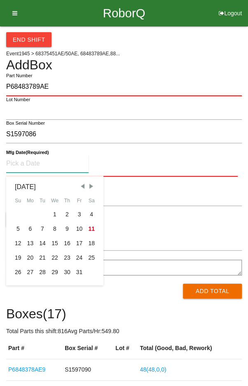
click at [78, 228] on div "10" at bounding box center [79, 229] width 12 height 14
type input "[DATE]"
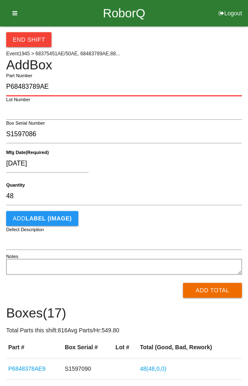
click at [172, 167] on div "[DATE]" at bounding box center [122, 165] width 232 height 21
click at [214, 296] on button "Add Total" at bounding box center [212, 290] width 59 height 15
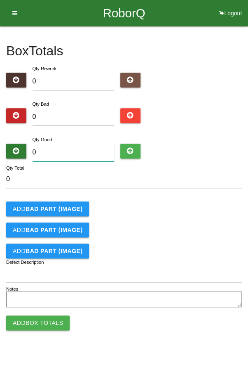
click at [81, 152] on input "0" at bounding box center [74, 153] width 82 height 18
type input "4"
type input "48"
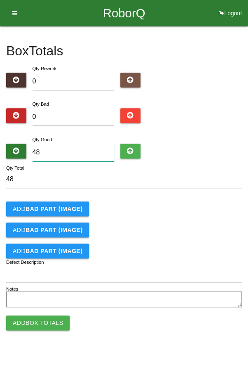
type input "48"
click at [201, 213] on div "Add BAD PART (IMAGE)" at bounding box center [124, 208] width 236 height 15
click at [33, 322] on button "Add Box Totals" at bounding box center [38, 322] width 64 height 15
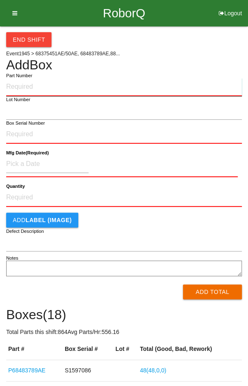
click at [30, 84] on input "Part Number" at bounding box center [124, 87] width 236 height 18
click at [36, 83] on input "Q48" at bounding box center [124, 87] width 236 height 18
type input "Q"
type input "P68483789AE"
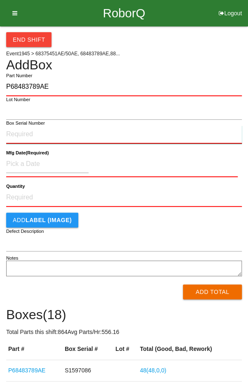
click at [21, 131] on input "Box Serial Number" at bounding box center [124, 134] width 236 height 18
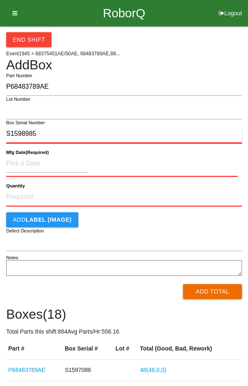
type input "S1598985"
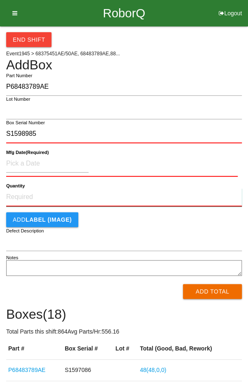
click at [29, 194] on input "Quantity" at bounding box center [124, 197] width 236 height 18
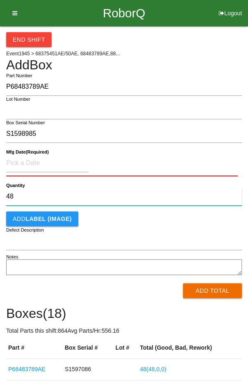
type input "48"
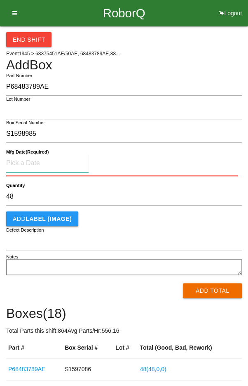
click at [31, 161] on input at bounding box center [47, 163] width 83 height 18
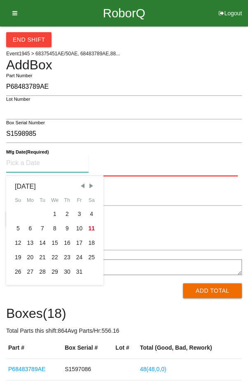
click at [80, 234] on div "10" at bounding box center [79, 228] width 12 height 14
type input "[DATE]"
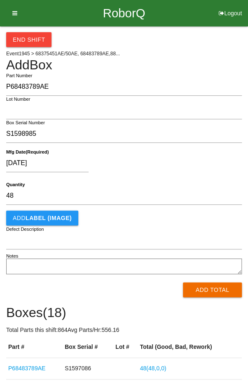
click at [163, 174] on div "[DATE]" at bounding box center [122, 164] width 232 height 21
click at [216, 290] on button "Add Total" at bounding box center [212, 289] width 59 height 15
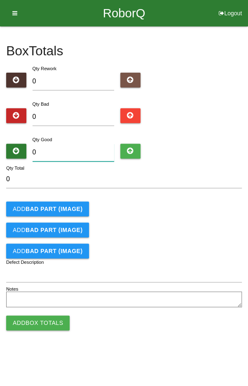
click at [78, 151] on input "0" at bounding box center [74, 153] width 82 height 18
type input "4"
type input "48"
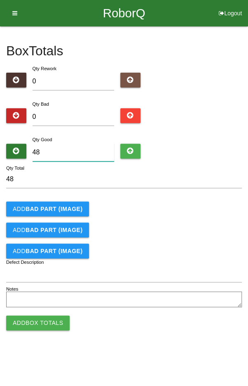
type input "48"
click at [189, 222] on div "Add BAD PART (IMAGE)" at bounding box center [124, 229] width 236 height 15
click at [40, 324] on button "Add Box Totals" at bounding box center [38, 322] width 64 height 15
